Goal: Transaction & Acquisition: Purchase product/service

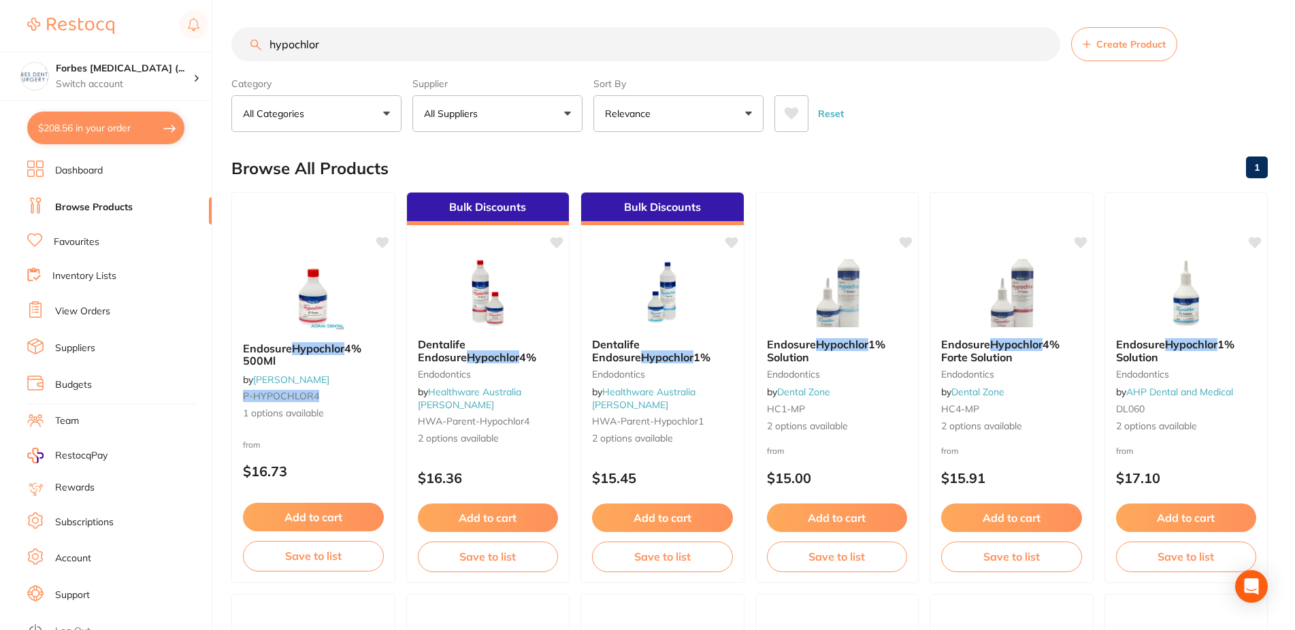
click at [665, 116] on button "Relevance" at bounding box center [678, 113] width 170 height 37
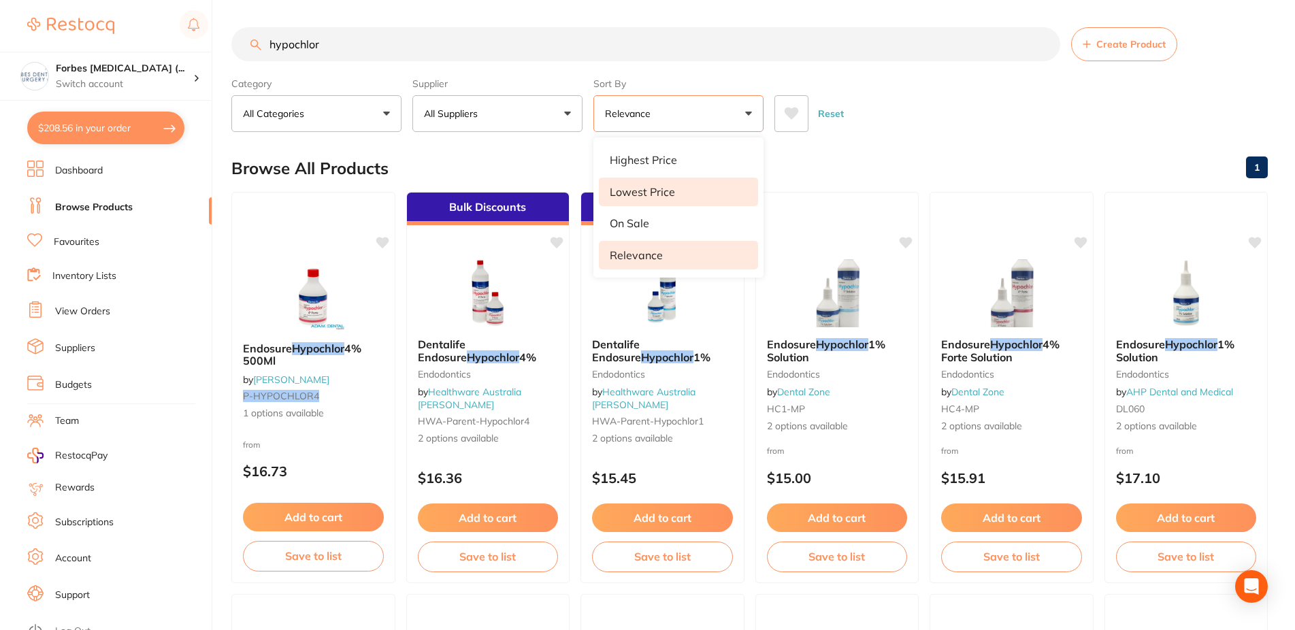
click at [657, 186] on p "Lowest Price" at bounding box center [642, 192] width 65 height 12
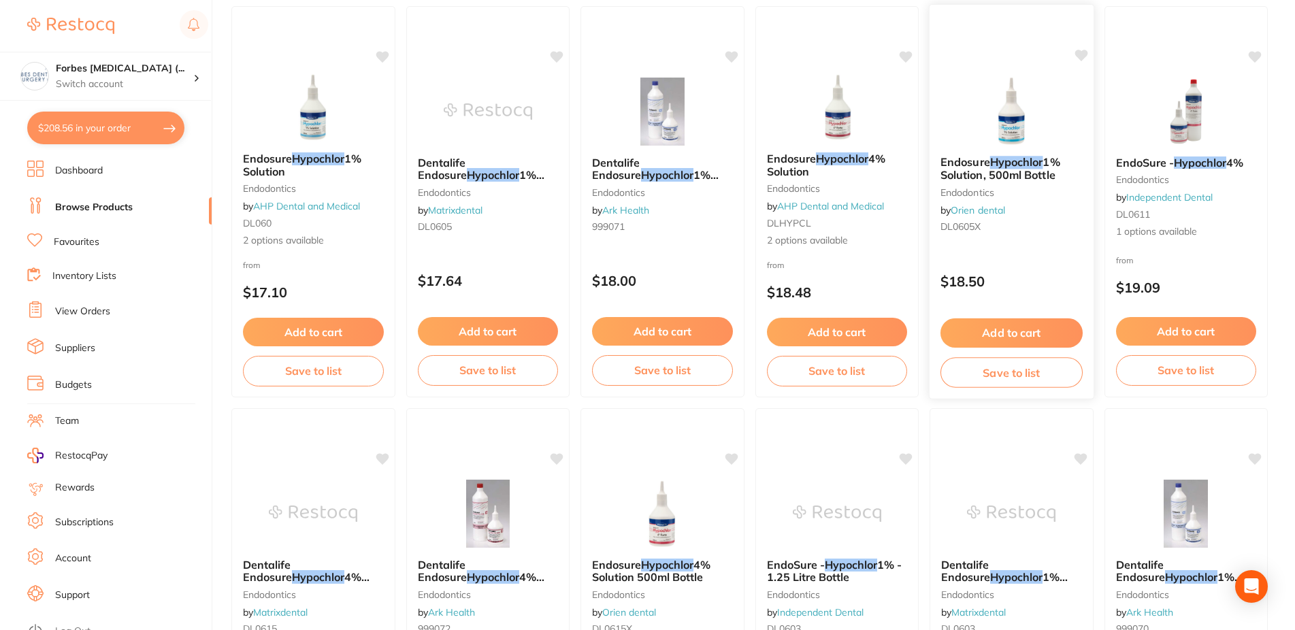
scroll to position [625, 0]
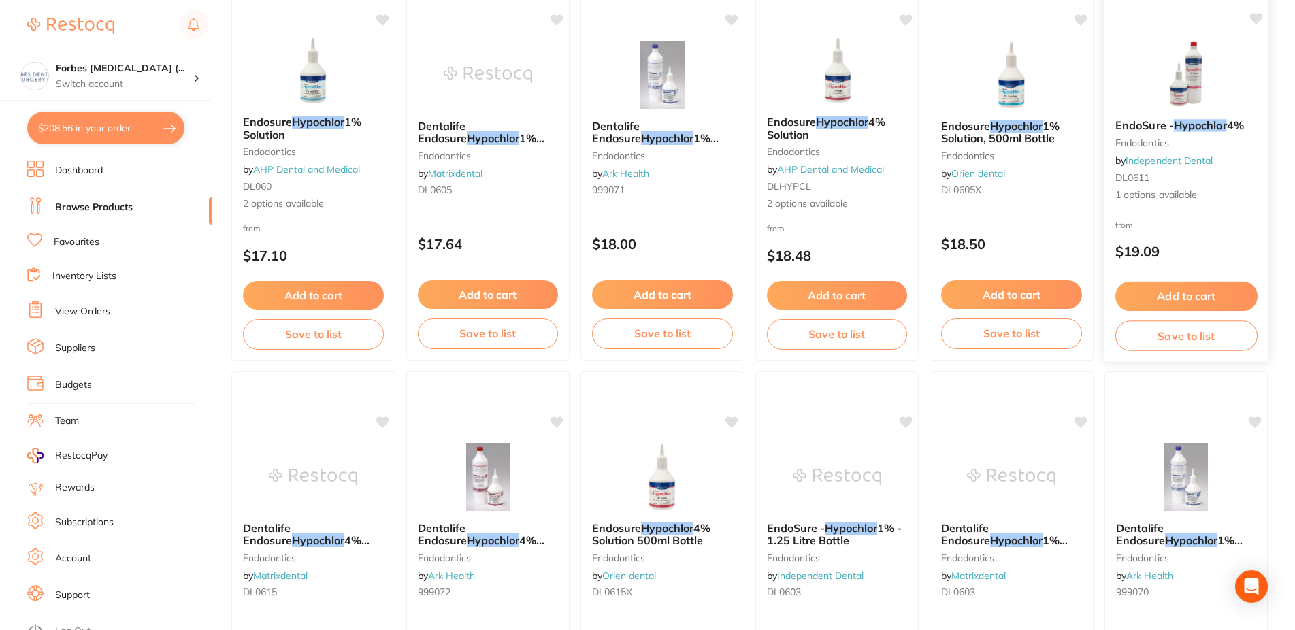
click at [1173, 97] on img at bounding box center [1185, 73] width 89 height 69
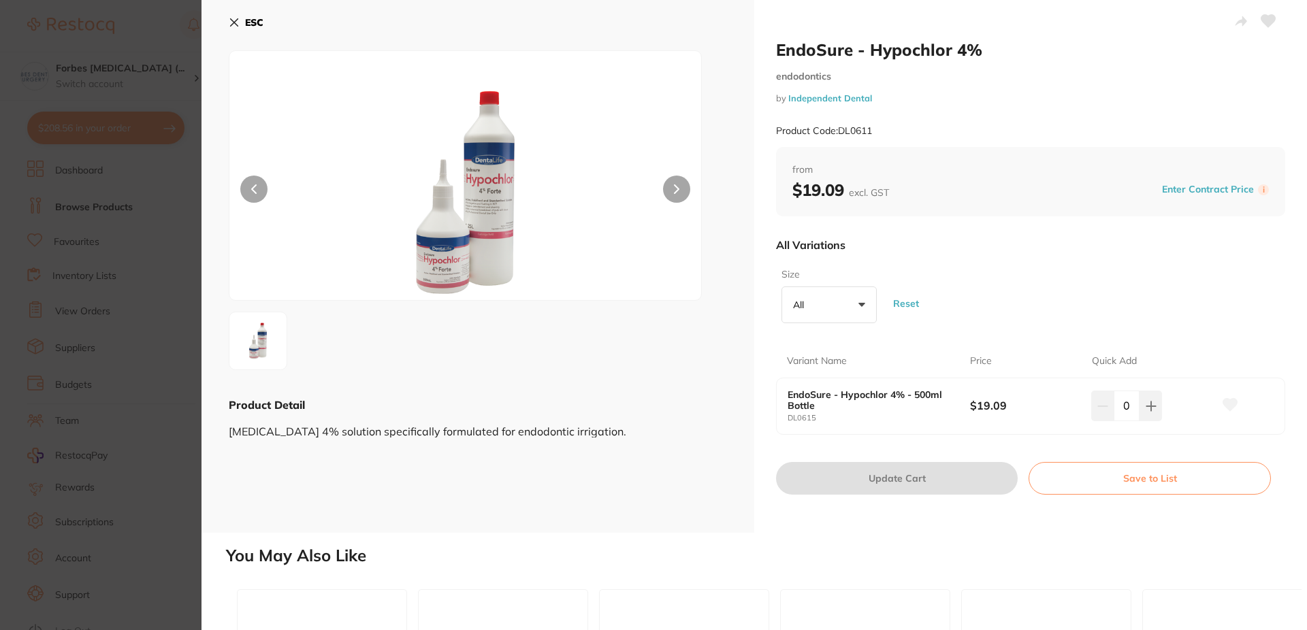
click at [813, 297] on button "All +0" at bounding box center [828, 305] width 95 height 37
click at [838, 387] on li "500ml Bottle" at bounding box center [829, 389] width 84 height 42
click at [813, 315] on button "500ml Bottle +0" at bounding box center [828, 305] width 95 height 37
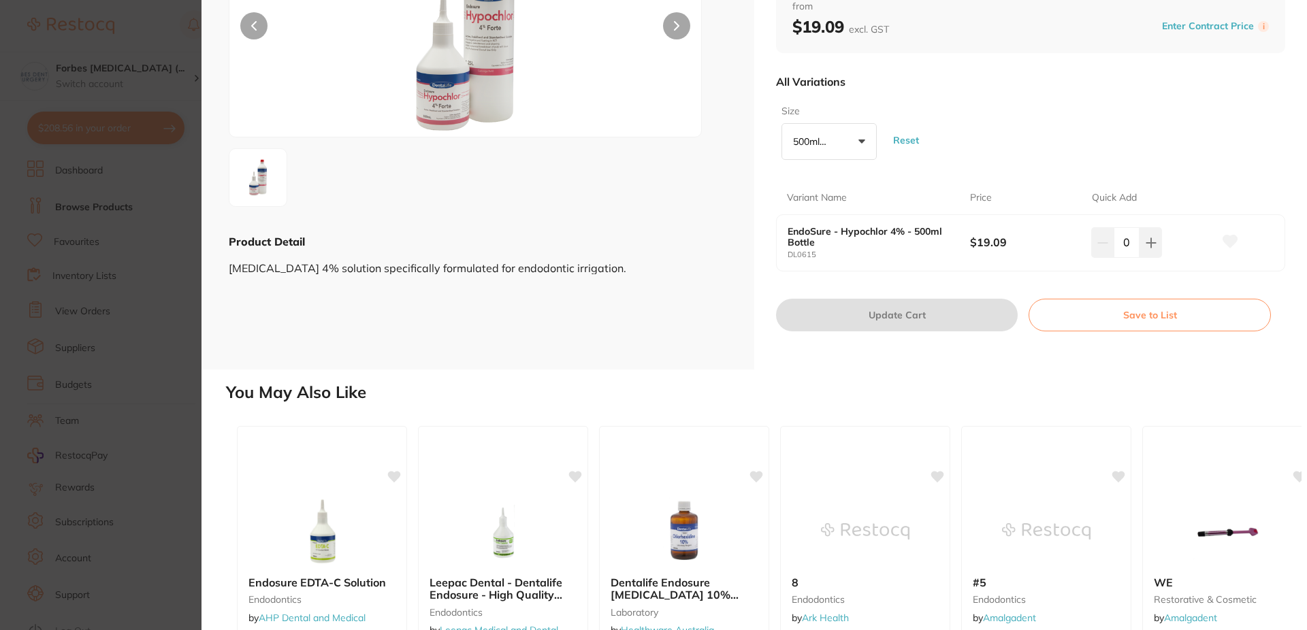
click at [860, 137] on button "500ml Bottle +0" at bounding box center [828, 141] width 95 height 37
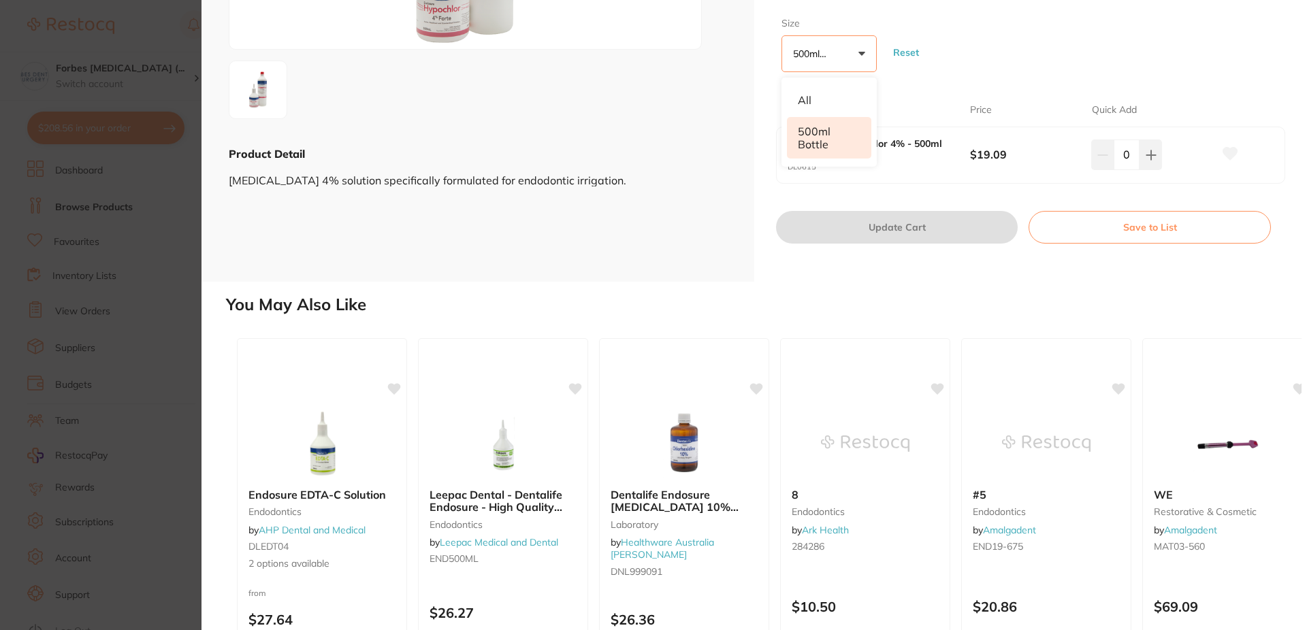
scroll to position [40, 0]
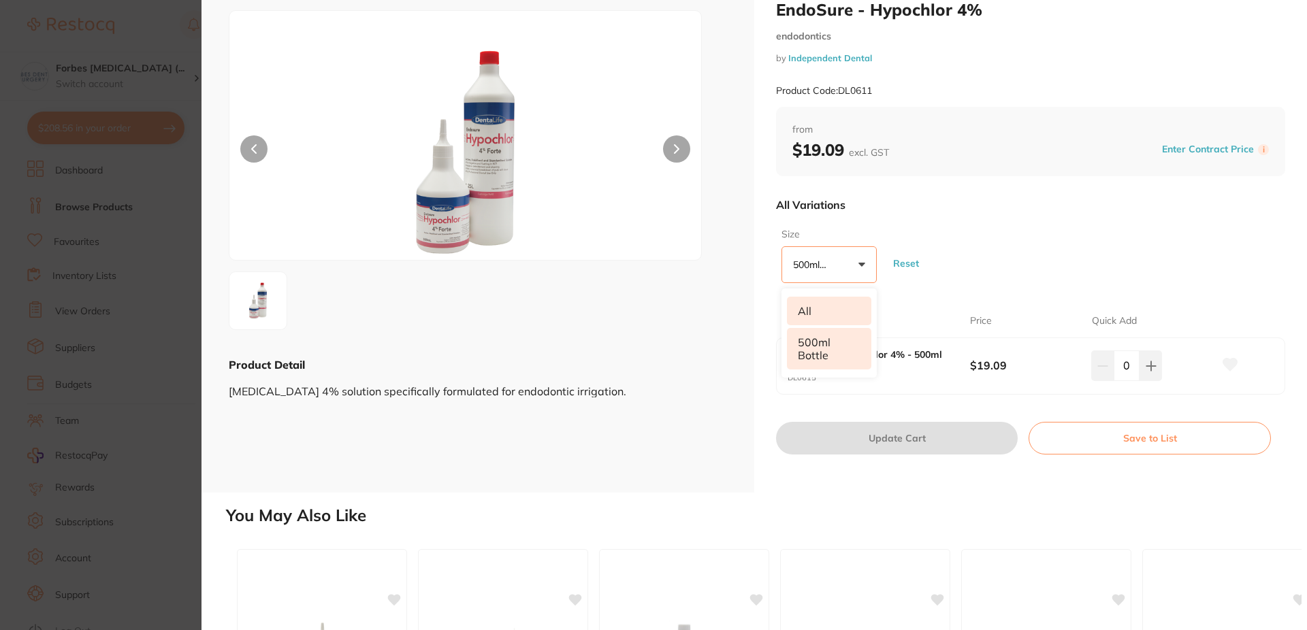
click at [815, 312] on li "All" at bounding box center [829, 311] width 84 height 29
click at [863, 254] on button "All +0" at bounding box center [828, 264] width 95 height 37
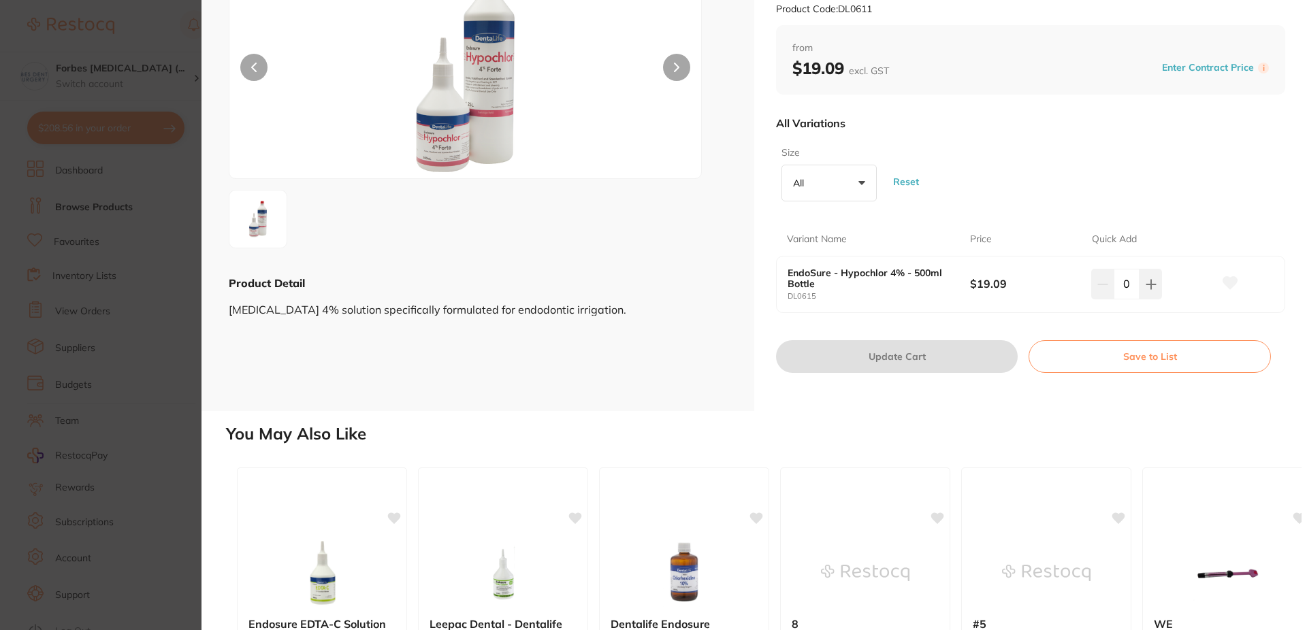
scroll to position [0, 0]
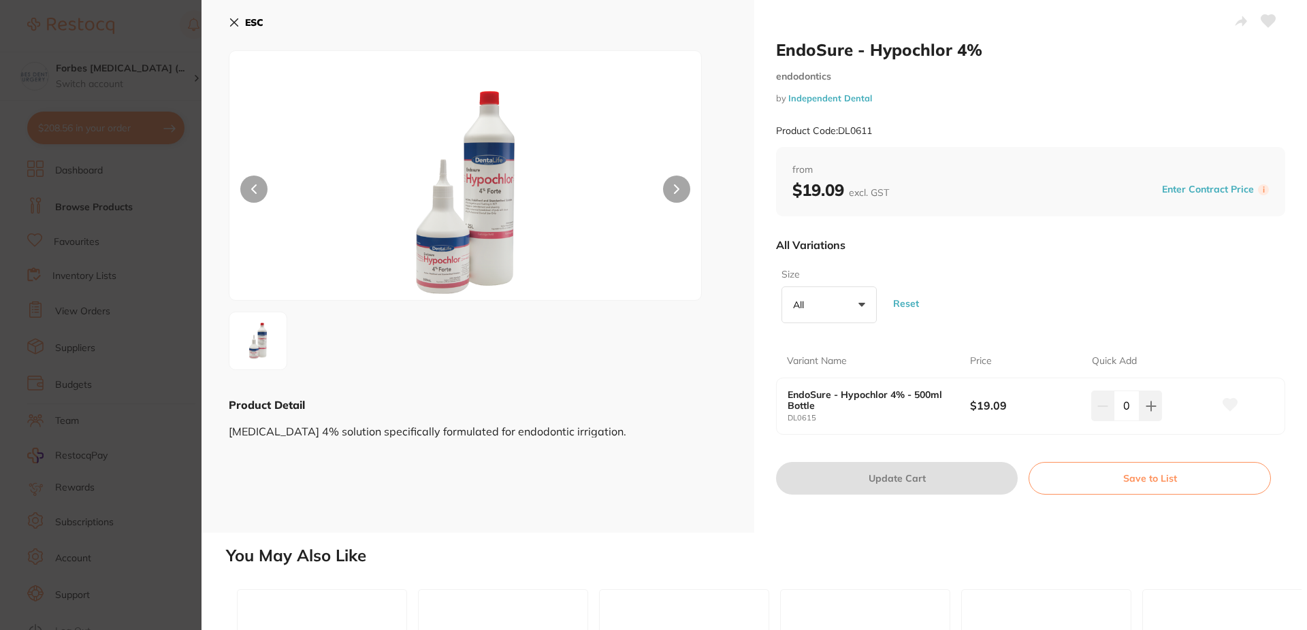
click at [240, 25] on button "ESC" at bounding box center [246, 22] width 35 height 23
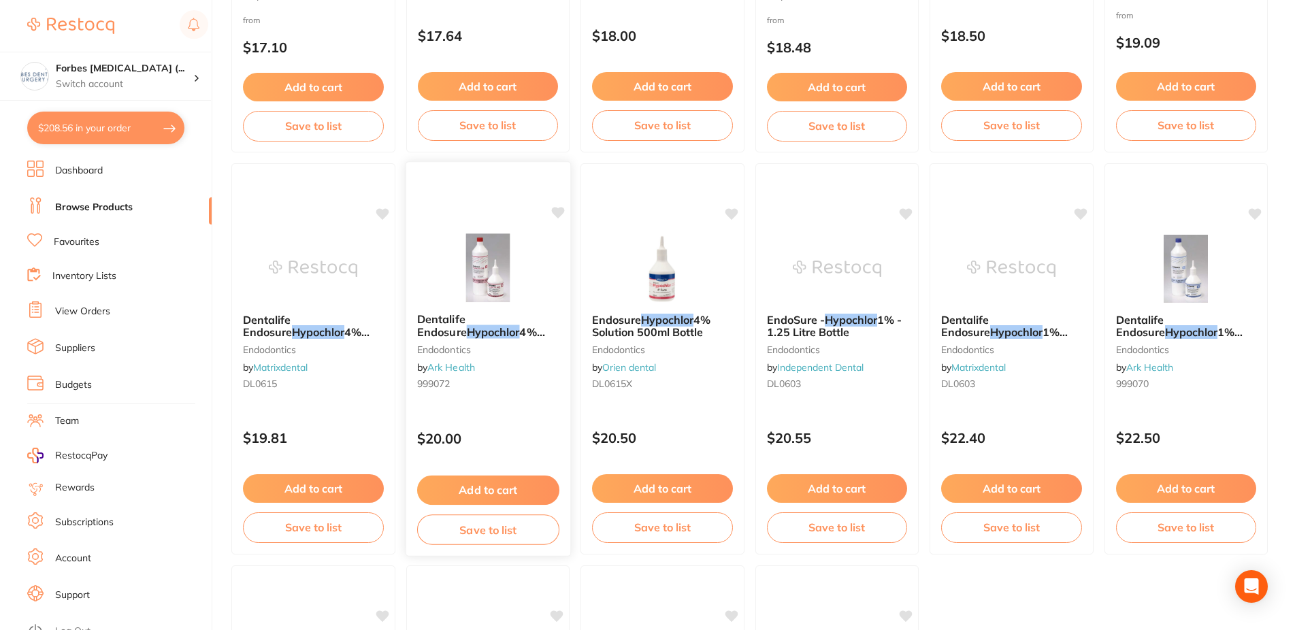
scroll to position [555, 0]
